Goal: Navigation & Orientation: Find specific page/section

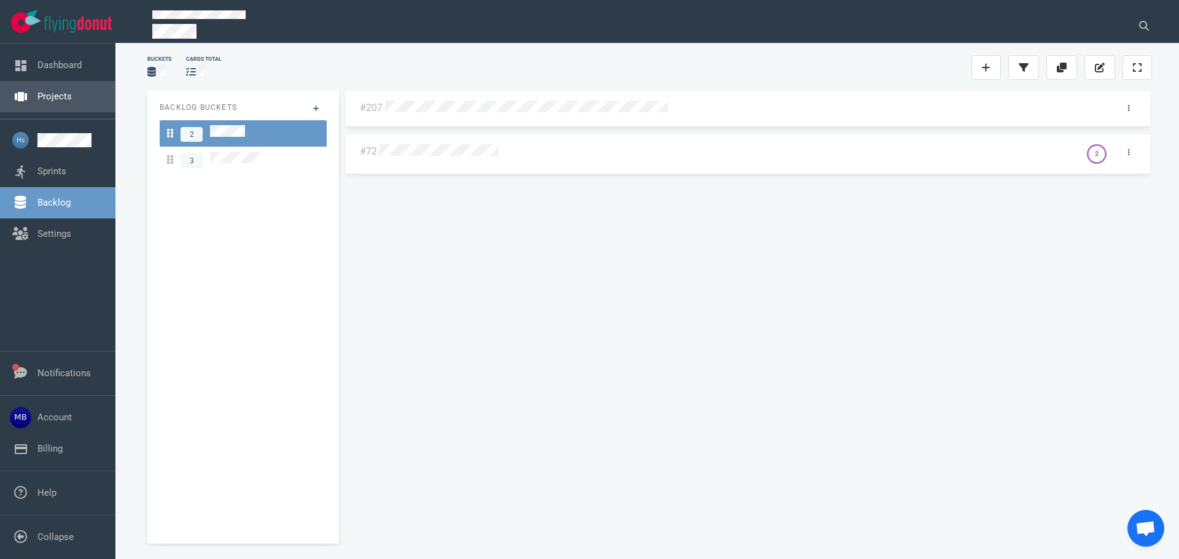
click at [47, 91] on link "Projects" at bounding box center [54, 96] width 34 height 11
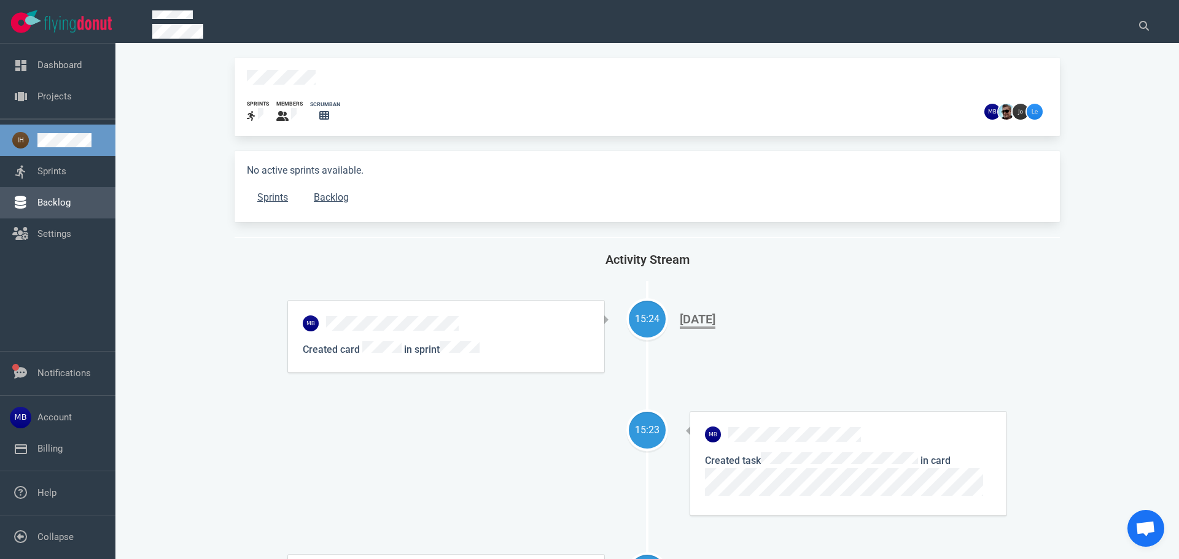
click at [54, 207] on link "Backlog" at bounding box center [53, 202] width 33 height 11
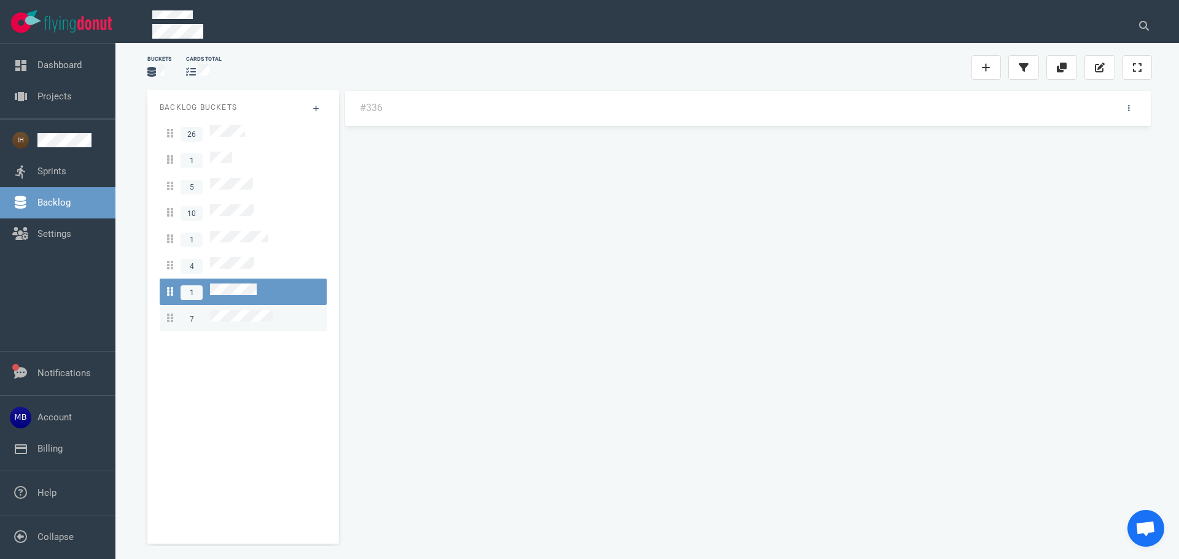
click at [247, 310] on span "7" at bounding box center [220, 318] width 106 height 17
click at [249, 261] on span "4" at bounding box center [210, 265] width 87 height 17
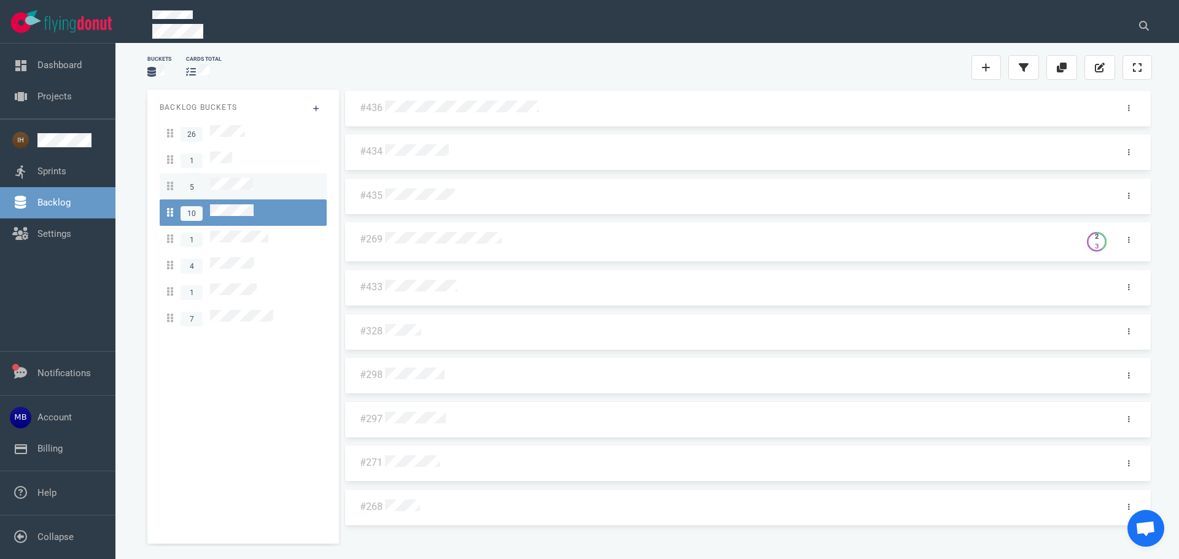
drag, startPoint x: 256, startPoint y: 185, endPoint x: 270, endPoint y: 192, distance: 15.4
click at [256, 184] on div "5" at bounding box center [243, 186] width 152 height 17
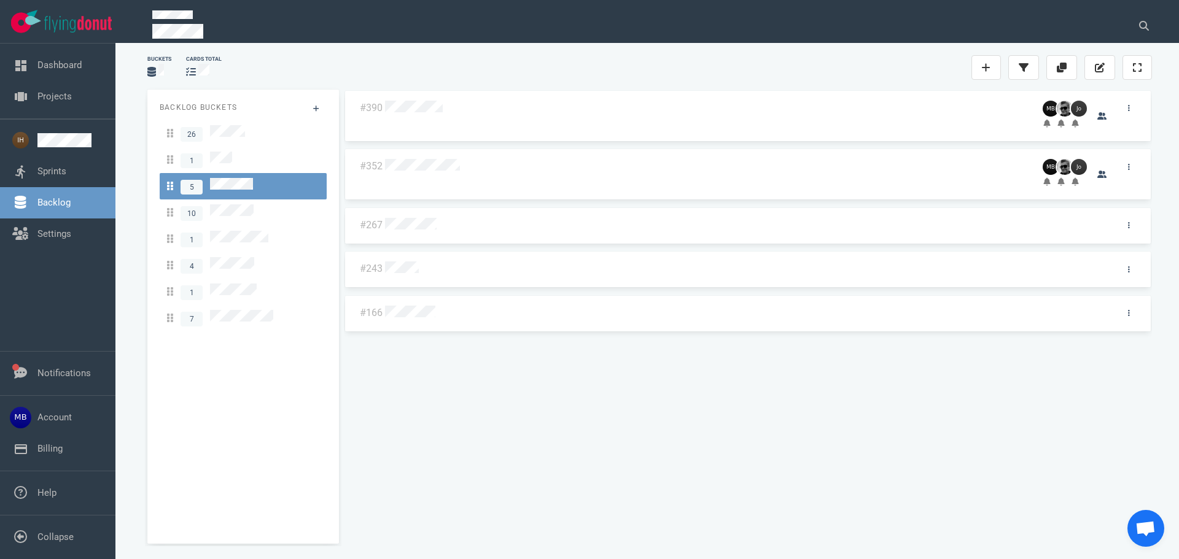
click at [404, 254] on div at bounding box center [746, 267] width 727 height 26
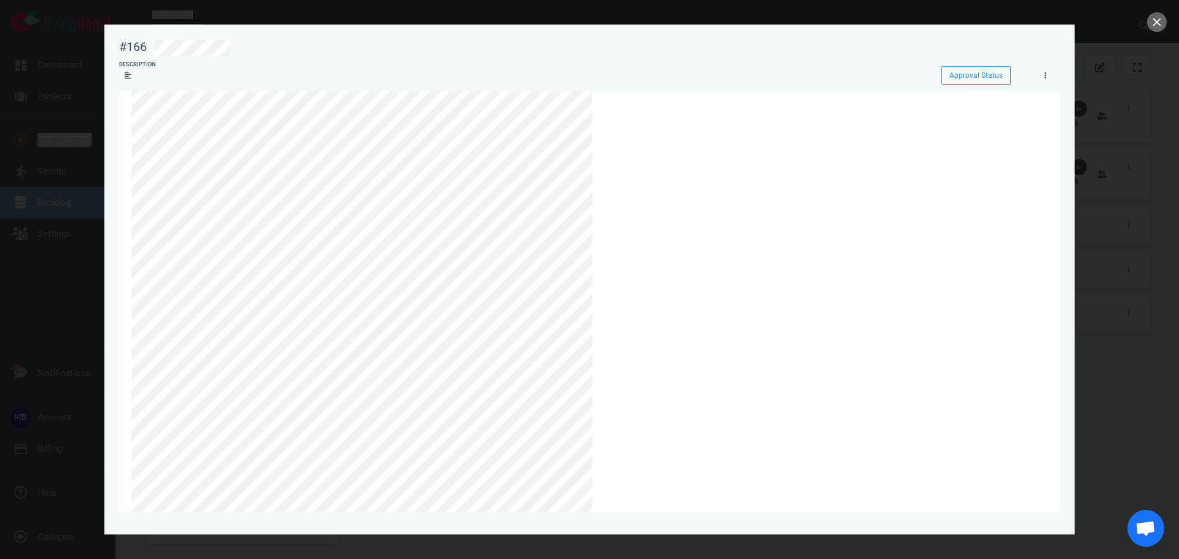
scroll to position [61, 0]
click at [111, 351] on section "#166 Approval Status Description Approval Status Drag and drop files from your …" at bounding box center [589, 275] width 970 height 500
